Goal: Transaction & Acquisition: Purchase product/service

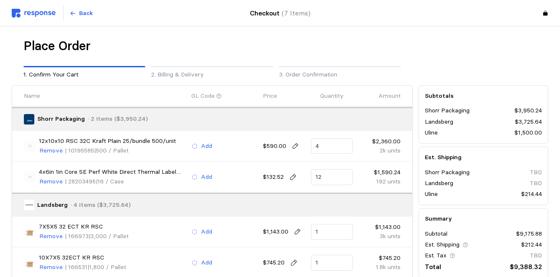
scroll to position [108, 0]
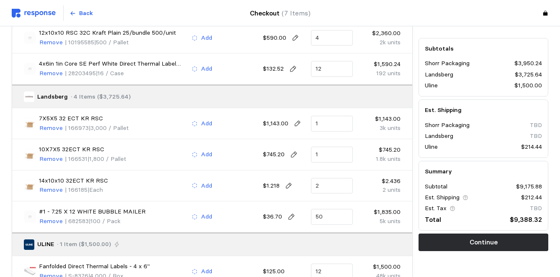
click at [435, 240] on button "Continue" at bounding box center [483, 243] width 130 height 18
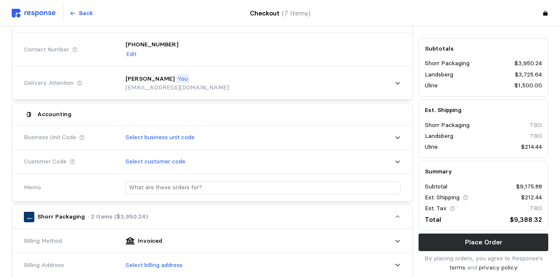
click at [295, 117] on div "Accounting" at bounding box center [212, 114] width 382 height 16
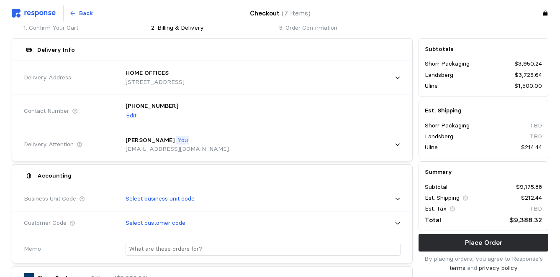
scroll to position [41, 0]
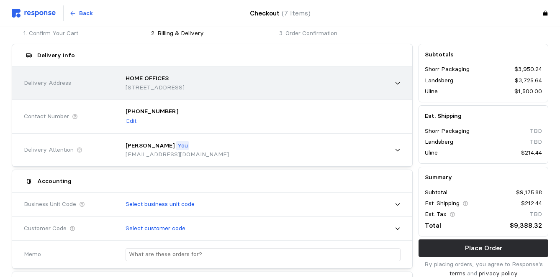
click at [315, 73] on div "HOME OFFICES [STREET_ADDRESS]" at bounding box center [260, 83] width 281 height 30
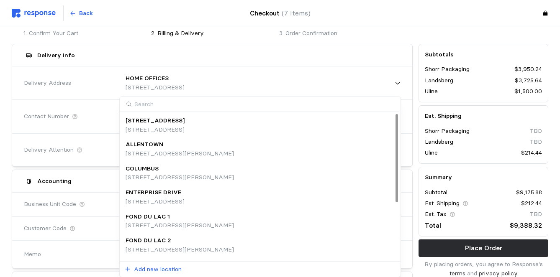
click at [277, 179] on div "COLUMBUS [STREET_ADDRESS][PERSON_NAME]" at bounding box center [260, 173] width 269 height 18
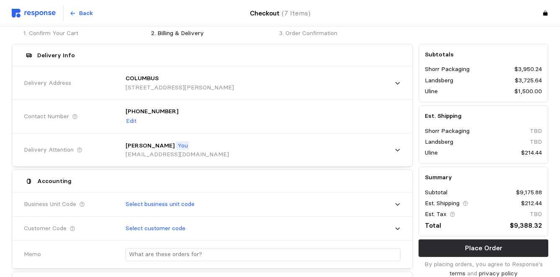
click at [275, 178] on div "Accounting" at bounding box center [212, 181] width 382 height 16
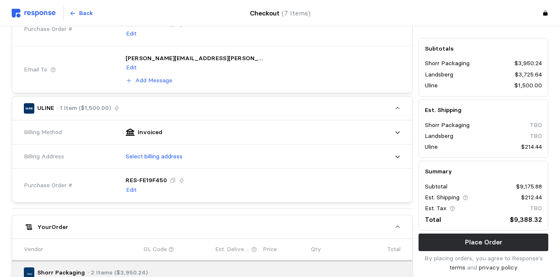
scroll to position [544, 0]
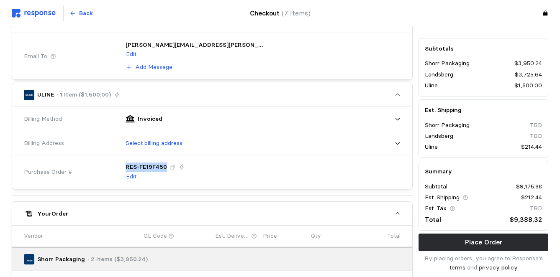
drag, startPoint x: 122, startPoint y: 164, endPoint x: 165, endPoint y: 166, distance: 43.5
click at [165, 166] on div "RES-FE19F450 Edit" at bounding box center [260, 172] width 281 height 31
copy p "RES-FE19F450"
click at [167, 190] on div "Shorr Packaging · 2 Items ($3,950.24) Billing Method Invoiced Billing Address S…" at bounding box center [212, 213] width 401 height 886
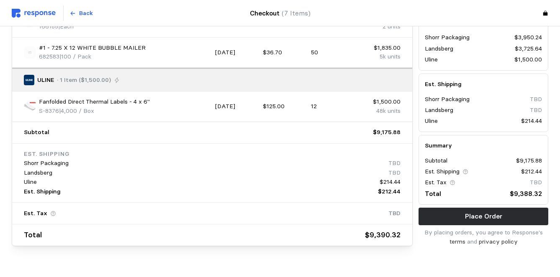
scroll to position [965, 0]
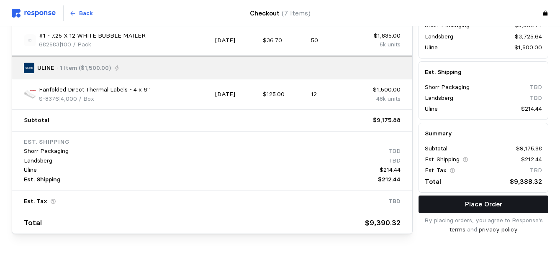
click at [446, 195] on button "Place Order" at bounding box center [483, 204] width 130 height 18
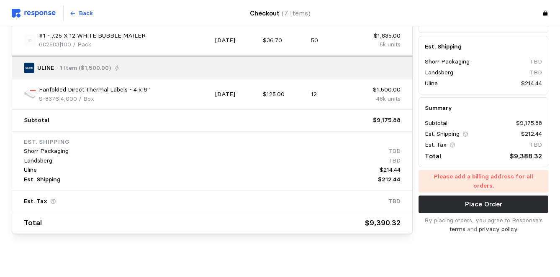
click at [439, 227] on p "By placing orders, you agree to Response's terms and privacy policy" at bounding box center [483, 225] width 130 height 18
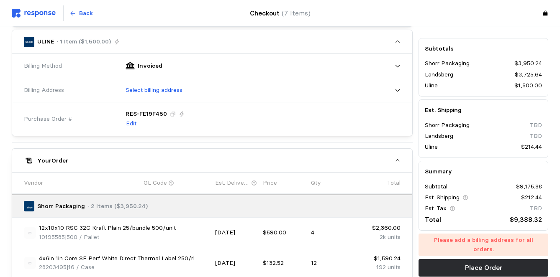
scroll to position [580, 0]
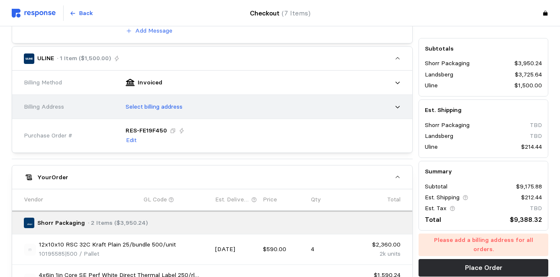
click at [320, 109] on div "Select billing address" at bounding box center [260, 107] width 281 height 21
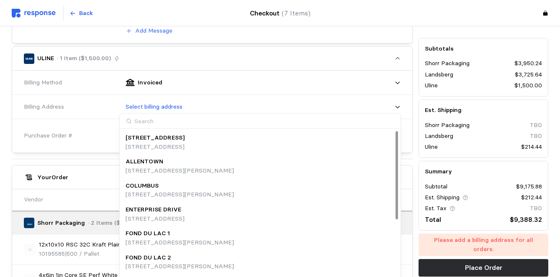
click at [301, 191] on div "COLUMBUS [STREET_ADDRESS][PERSON_NAME]" at bounding box center [260, 191] width 269 height 18
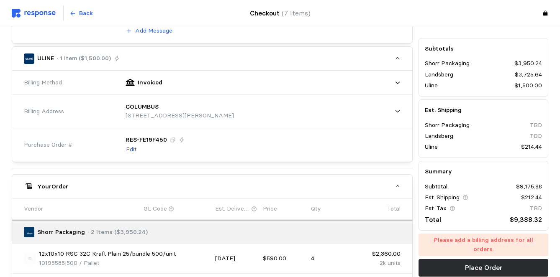
click at [311, 161] on div "Shorr Packaging · 2 Items ($3,950.24) Billing Method Invoiced Billing Address S…" at bounding box center [212, 180] width 401 height 895
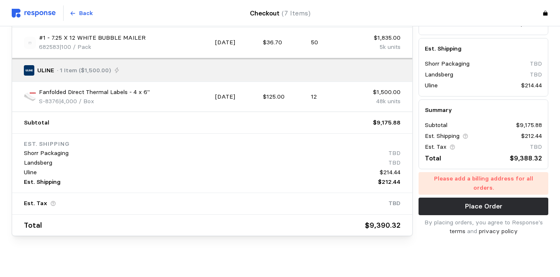
scroll to position [974, 0]
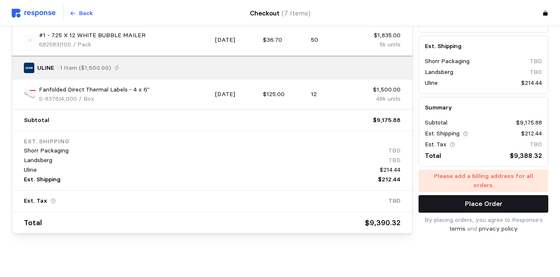
click at [435, 204] on button "Place Order" at bounding box center [483, 204] width 130 height 18
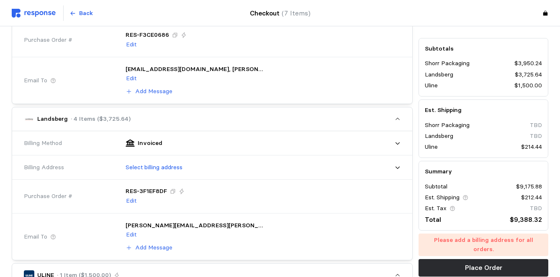
scroll to position [372, 0]
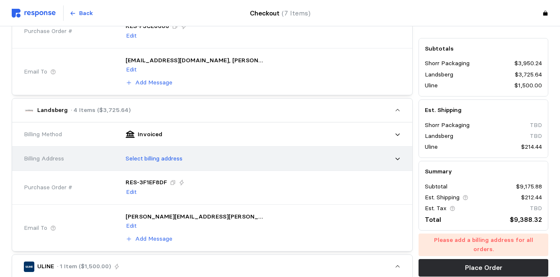
click at [399, 158] on icon at bounding box center [397, 159] width 4 height 3
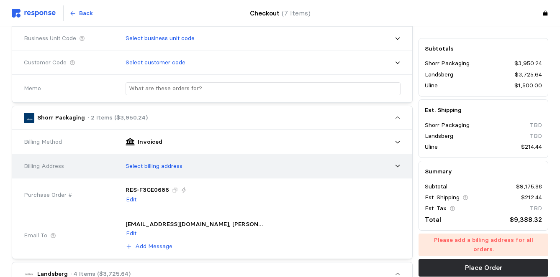
click at [392, 161] on div "Select billing address" at bounding box center [260, 166] width 281 height 21
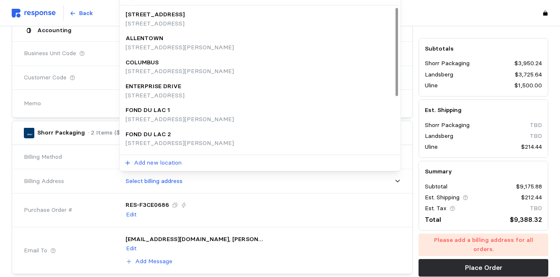
scroll to position [202, 0]
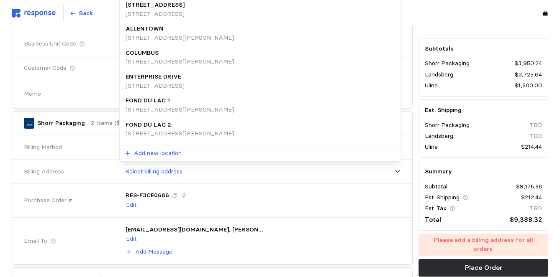
click at [402, 210] on div "RES-F3CE0686 Edit" at bounding box center [260, 200] width 287 height 36
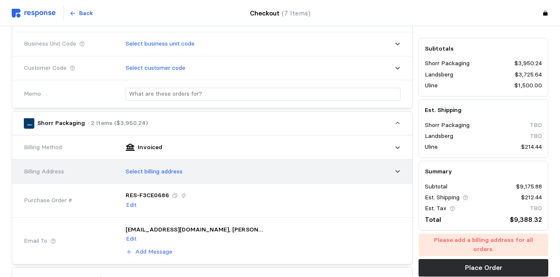
click at [396, 171] on icon at bounding box center [397, 172] width 4 height 3
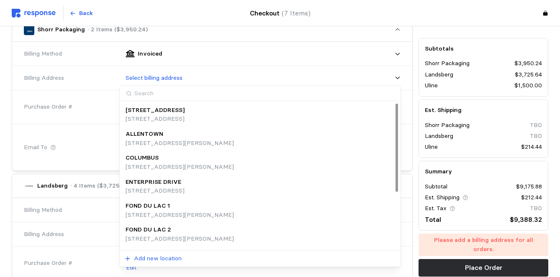
scroll to position [303, 0]
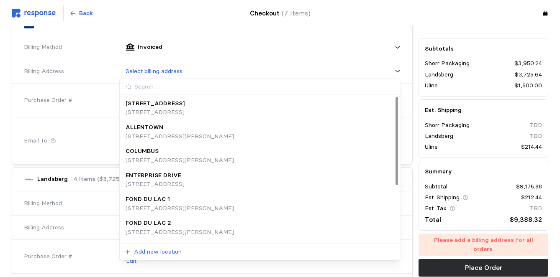
click at [336, 156] on div "COLUMBUS [STREET_ADDRESS][PERSON_NAME]" at bounding box center [260, 156] width 269 height 18
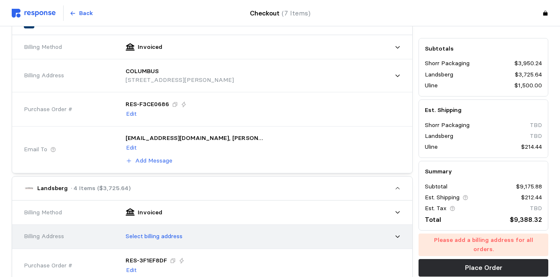
click at [312, 228] on div "Select billing address" at bounding box center [260, 236] width 281 height 21
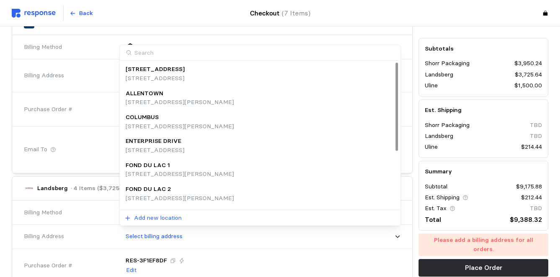
click at [306, 130] on div "COLUMBUS [STREET_ADDRESS][PERSON_NAME]" at bounding box center [260, 122] width 269 height 18
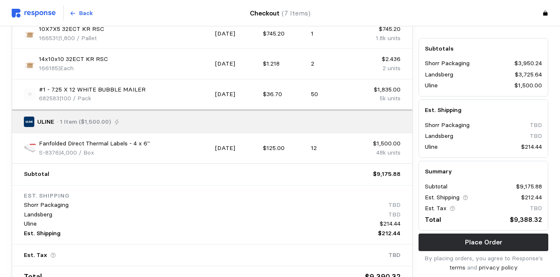
scroll to position [939, 0]
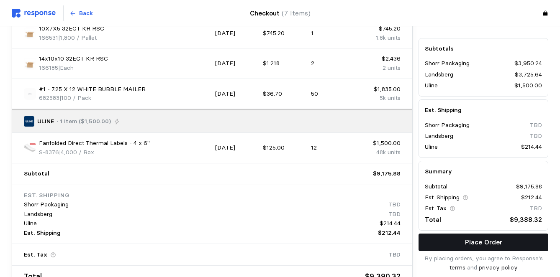
click at [456, 239] on button "Place Order" at bounding box center [483, 243] width 130 height 18
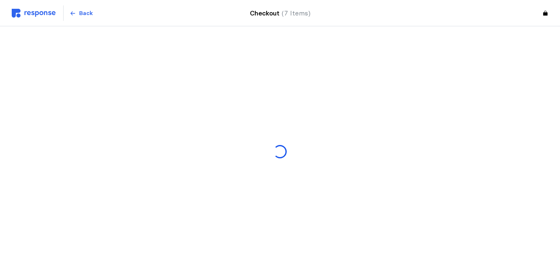
scroll to position [0, 0]
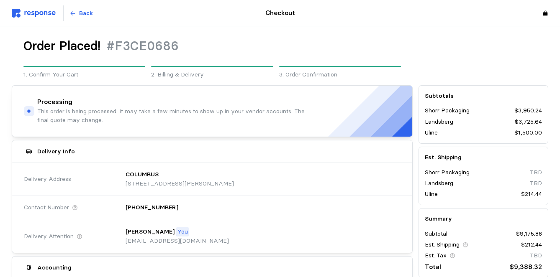
click at [425, 170] on p "Shorr Packaging" at bounding box center [447, 172] width 45 height 9
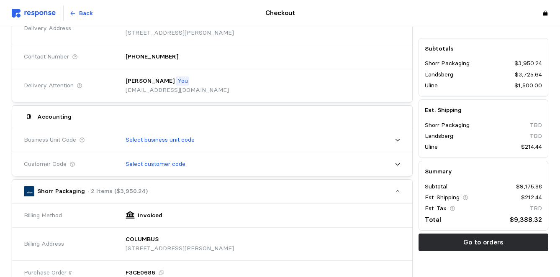
scroll to position [151, 0]
